Goal: Transaction & Acquisition: Purchase product/service

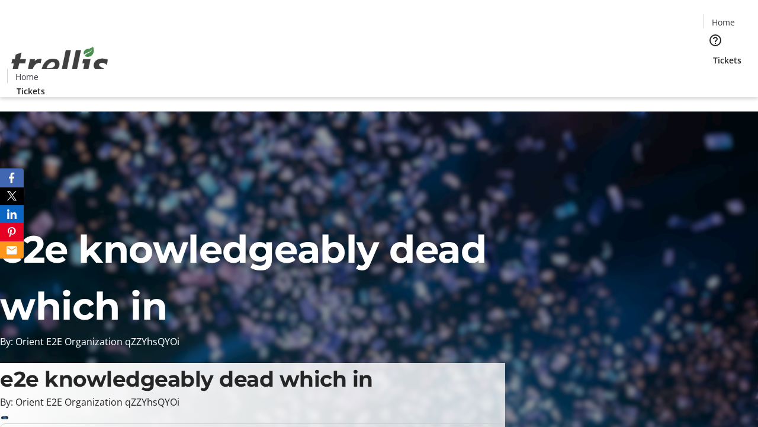
click at [713, 54] on span "Tickets" at bounding box center [727, 60] width 28 height 12
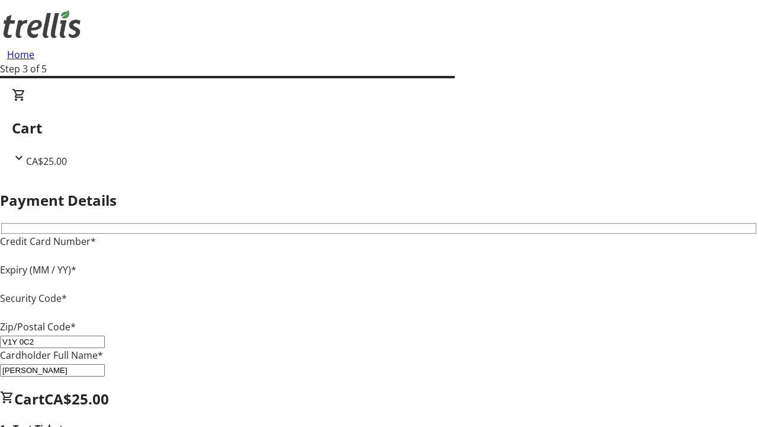
type input "V1Y 0C2"
